Goal: Task Accomplishment & Management: Manage account settings

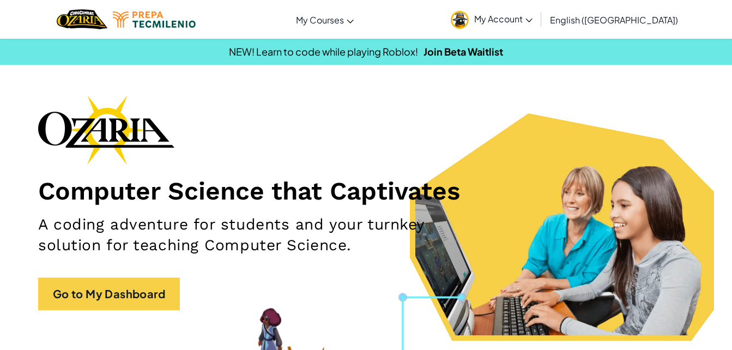
click at [532, 20] on icon at bounding box center [528, 21] width 7 height 4
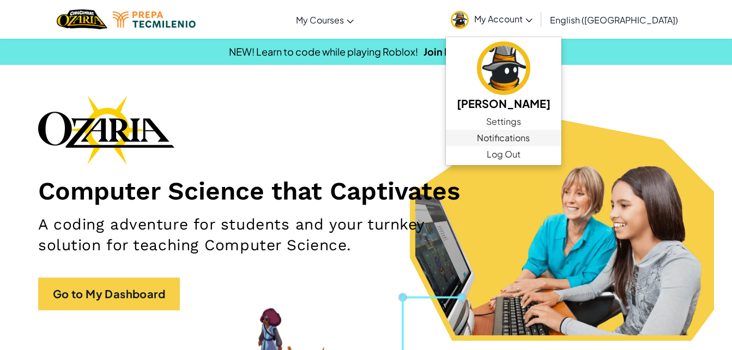
click at [530, 140] on span "Notifications" at bounding box center [503, 137] width 53 height 13
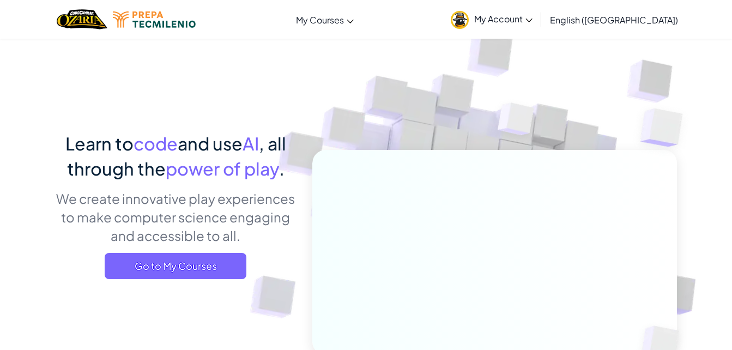
click at [532, 15] on span "My Account" at bounding box center [503, 18] width 58 height 11
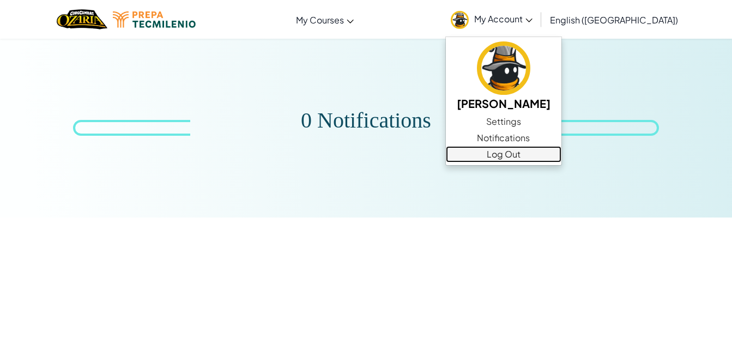
click at [561, 157] on link "Log Out" at bounding box center [504, 154] width 116 height 16
